Goal: Use online tool/utility: Utilize a website feature to perform a specific function

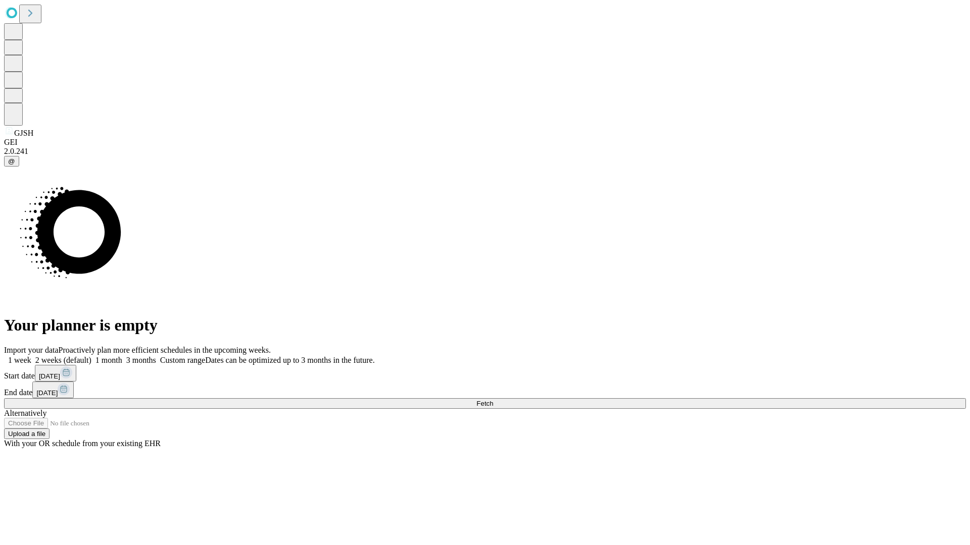
click at [122, 356] on label "1 month" at bounding box center [106, 360] width 31 height 9
click at [493, 400] on span "Fetch" at bounding box center [484, 404] width 17 height 8
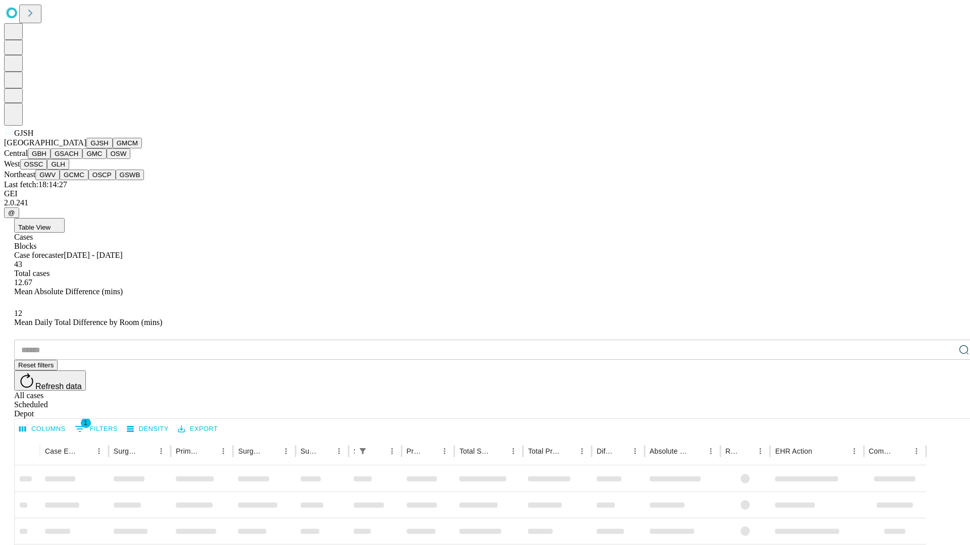
click at [113, 148] on button "GMCM" at bounding box center [127, 143] width 29 height 11
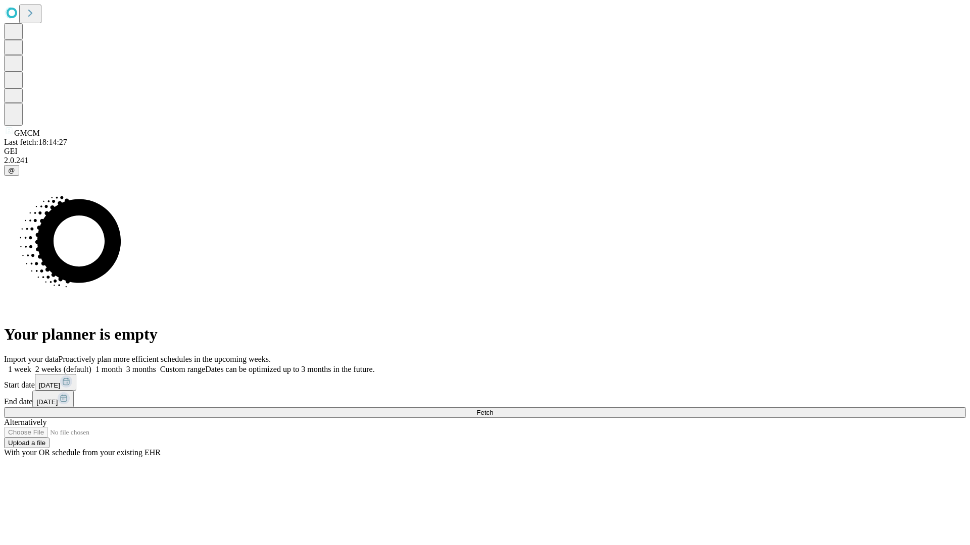
click at [122, 365] on label "1 month" at bounding box center [106, 369] width 31 height 9
click at [493, 409] on span "Fetch" at bounding box center [484, 413] width 17 height 8
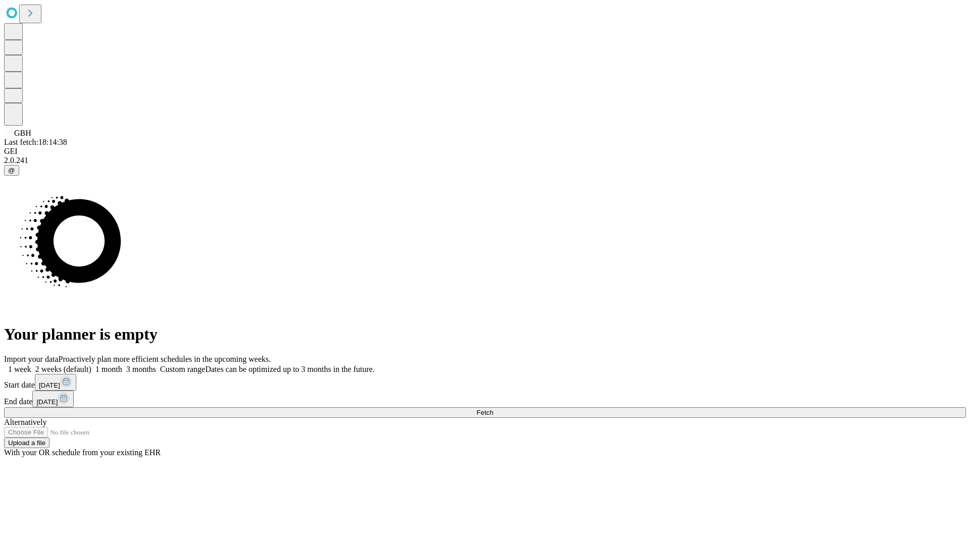
click at [122, 365] on label "1 month" at bounding box center [106, 369] width 31 height 9
click at [493, 409] on span "Fetch" at bounding box center [484, 413] width 17 height 8
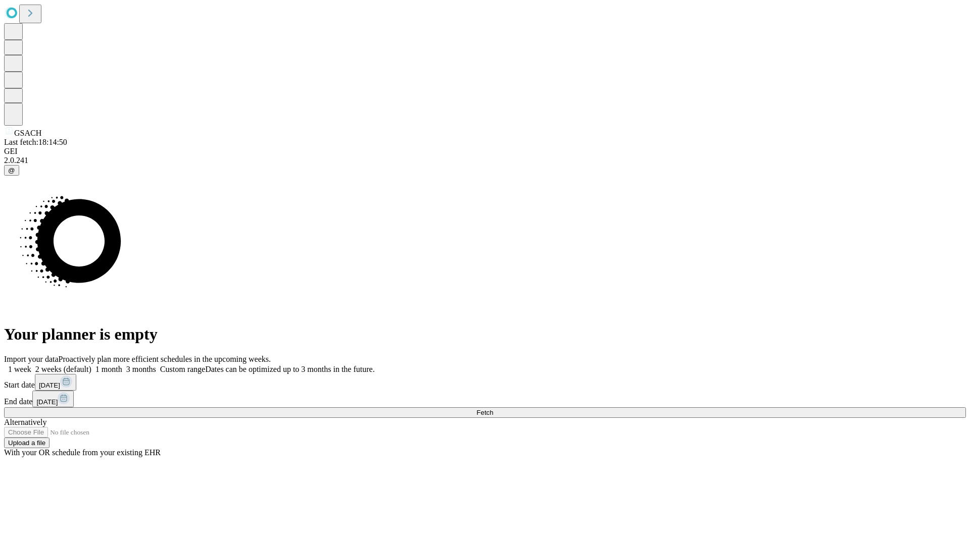
click at [493, 409] on span "Fetch" at bounding box center [484, 413] width 17 height 8
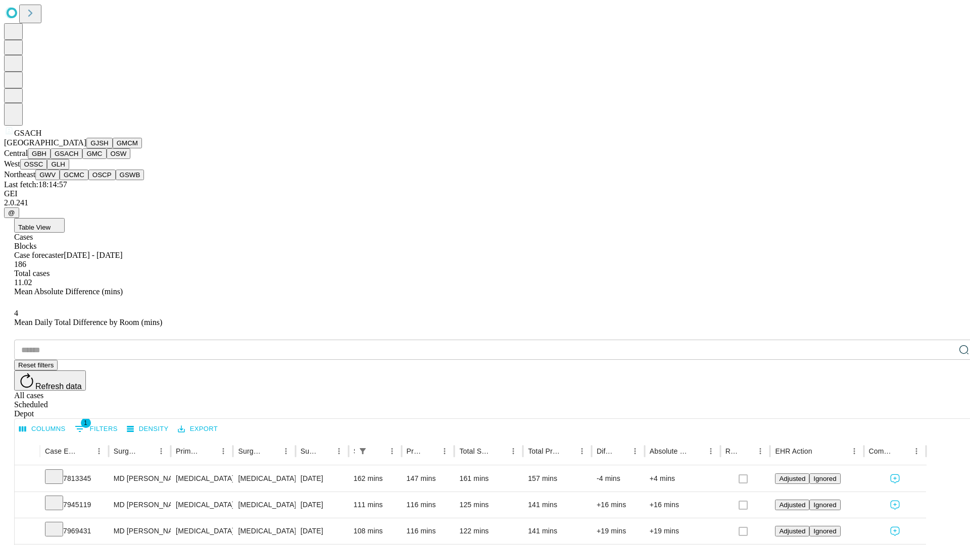
click at [82, 159] on button "GMC" at bounding box center [94, 153] width 24 height 11
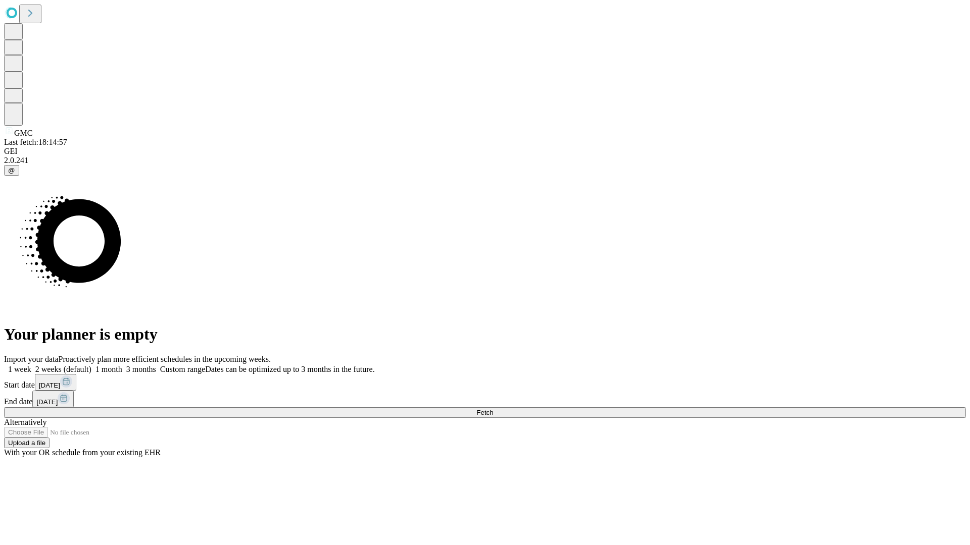
click at [493, 409] on span "Fetch" at bounding box center [484, 413] width 17 height 8
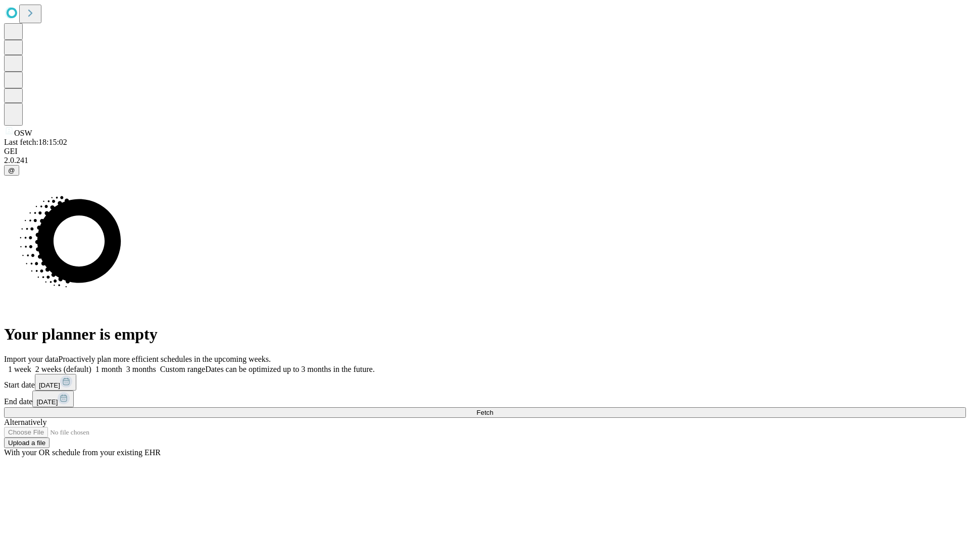
click at [122, 365] on label "1 month" at bounding box center [106, 369] width 31 height 9
click at [493, 409] on span "Fetch" at bounding box center [484, 413] width 17 height 8
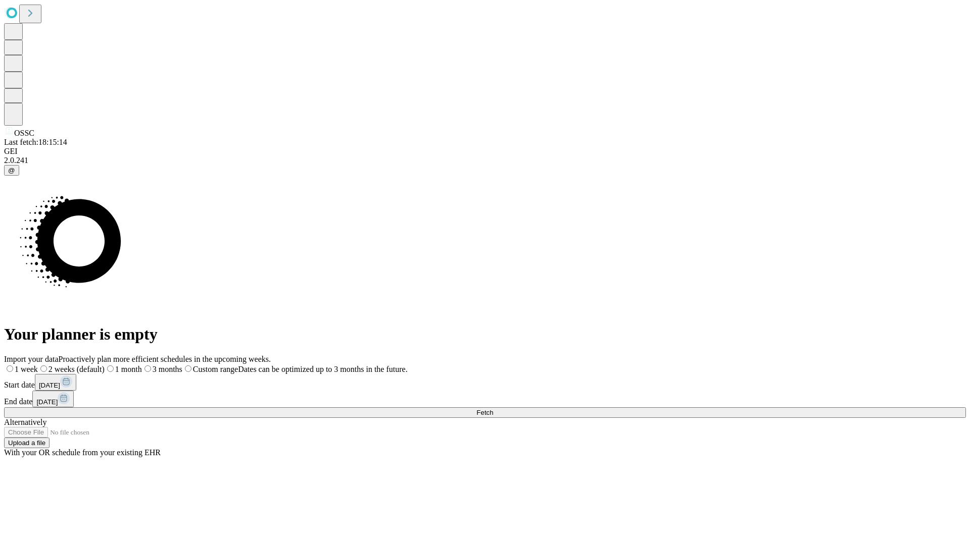
click at [493, 409] on span "Fetch" at bounding box center [484, 413] width 17 height 8
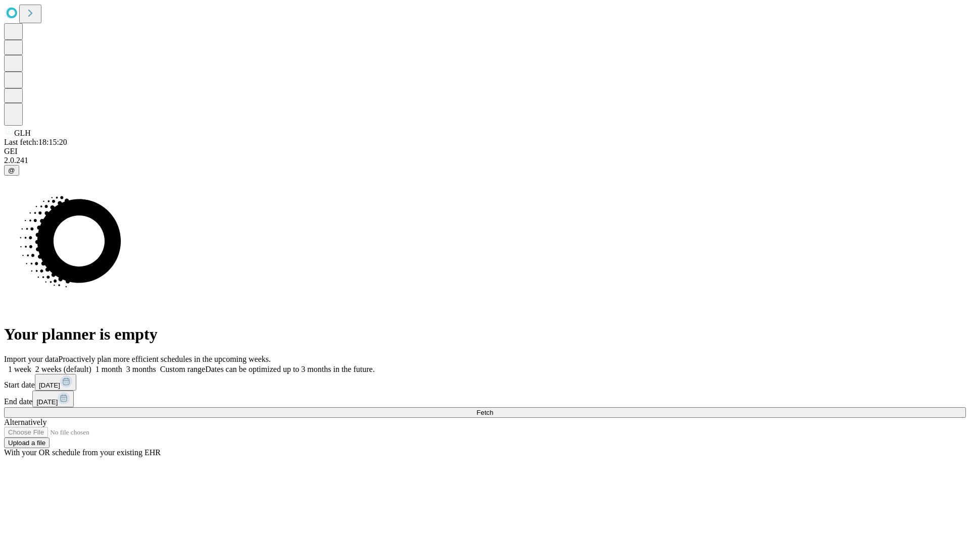
click at [122, 365] on label "1 month" at bounding box center [106, 369] width 31 height 9
click at [493, 409] on span "Fetch" at bounding box center [484, 413] width 17 height 8
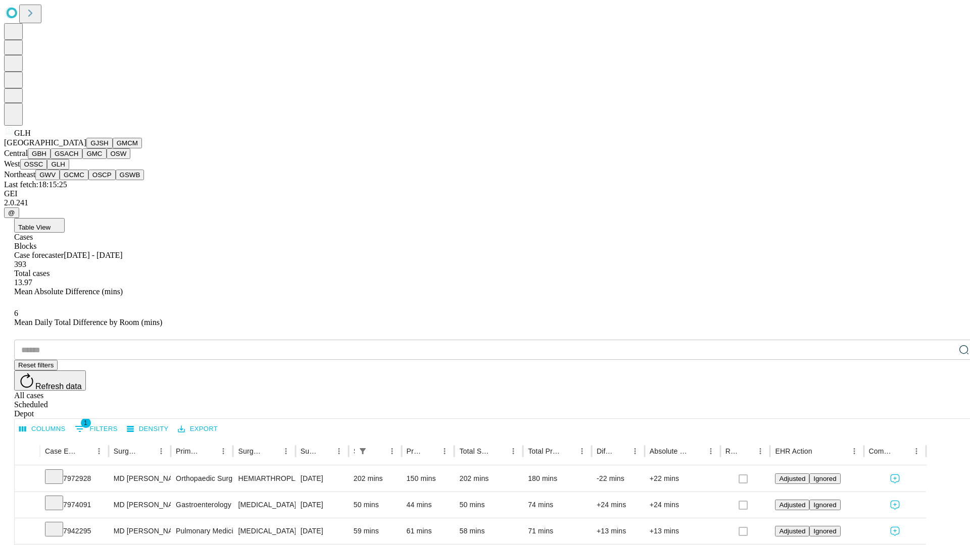
click at [60, 180] on button "GWV" at bounding box center [47, 175] width 24 height 11
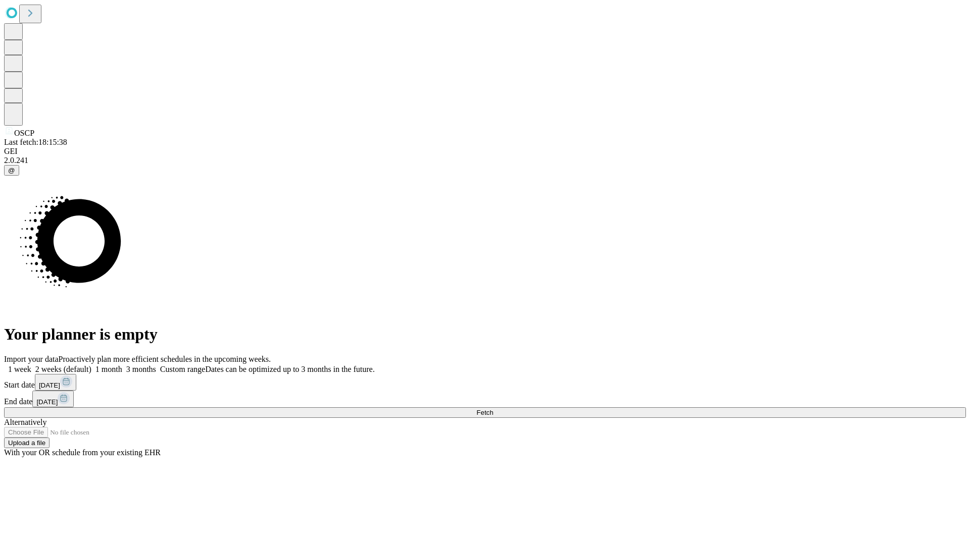
click at [122, 365] on label "1 month" at bounding box center [106, 369] width 31 height 9
click at [493, 409] on span "Fetch" at bounding box center [484, 413] width 17 height 8
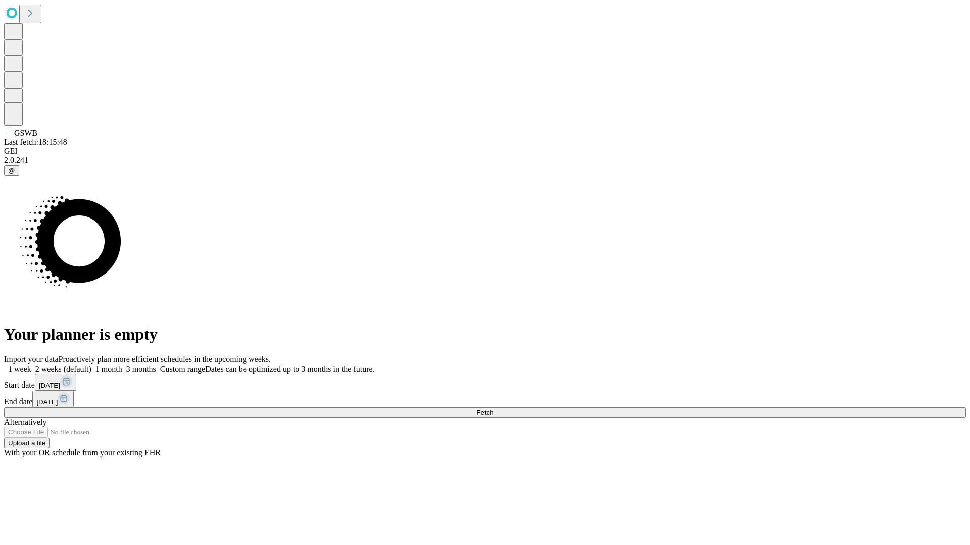
click at [122, 365] on label "1 month" at bounding box center [106, 369] width 31 height 9
click at [493, 409] on span "Fetch" at bounding box center [484, 413] width 17 height 8
